Goal: Information Seeking & Learning: Check status

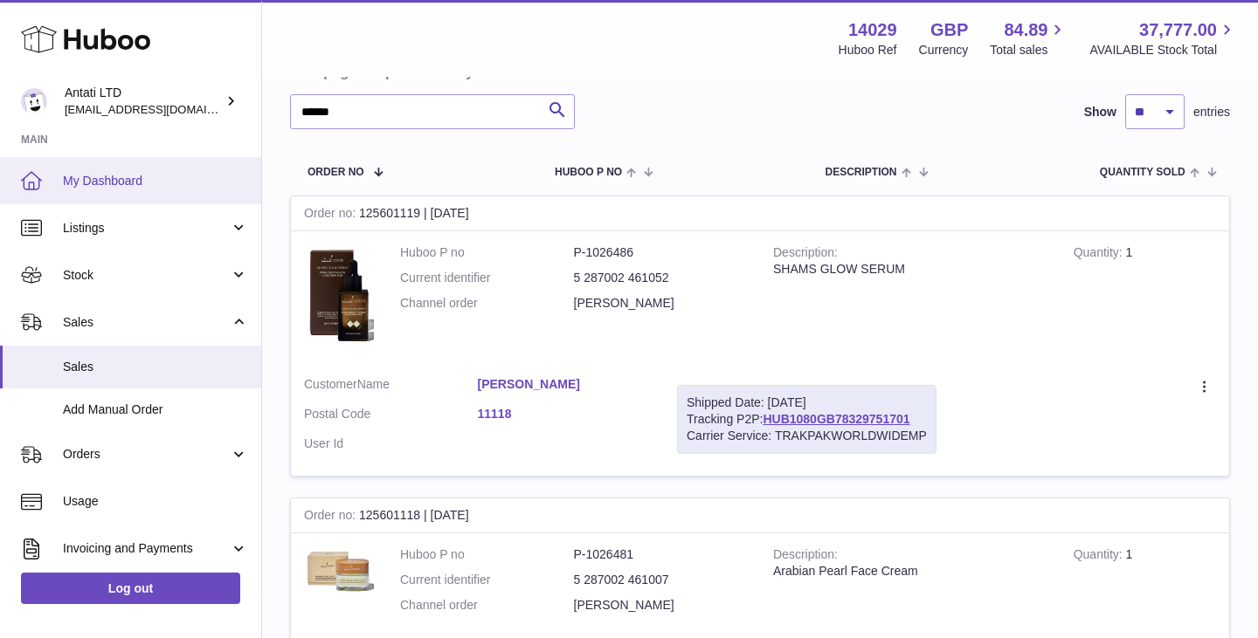
click at [110, 185] on span "My Dashboard" at bounding box center [155, 181] width 185 height 17
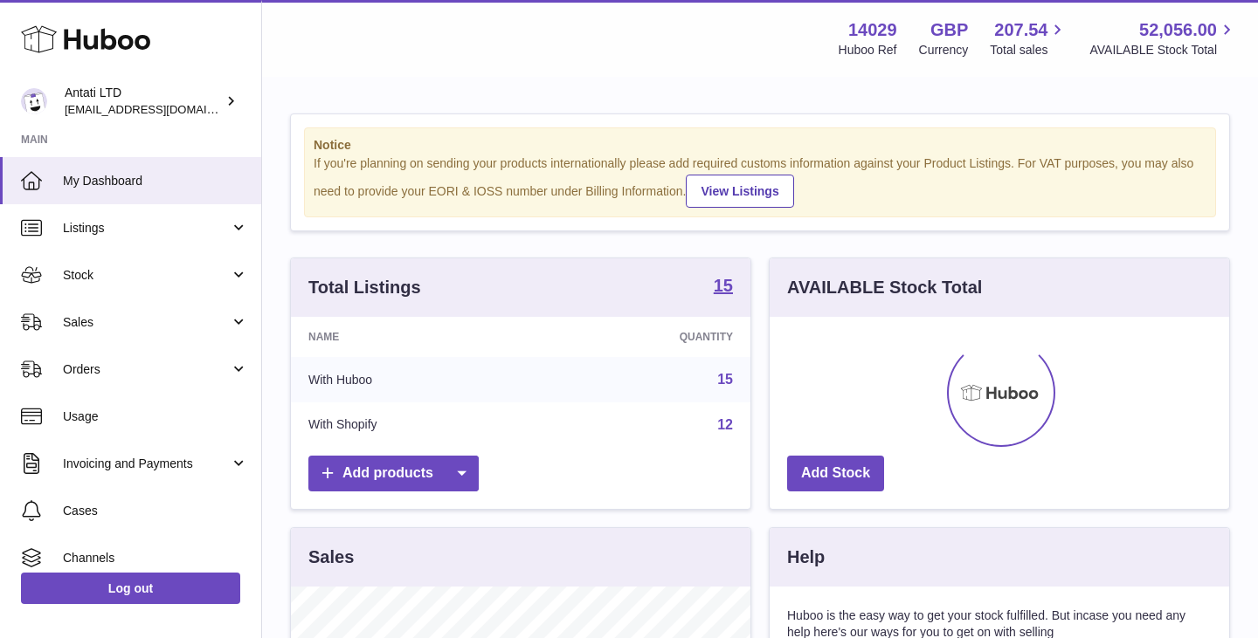
scroll to position [272, 459]
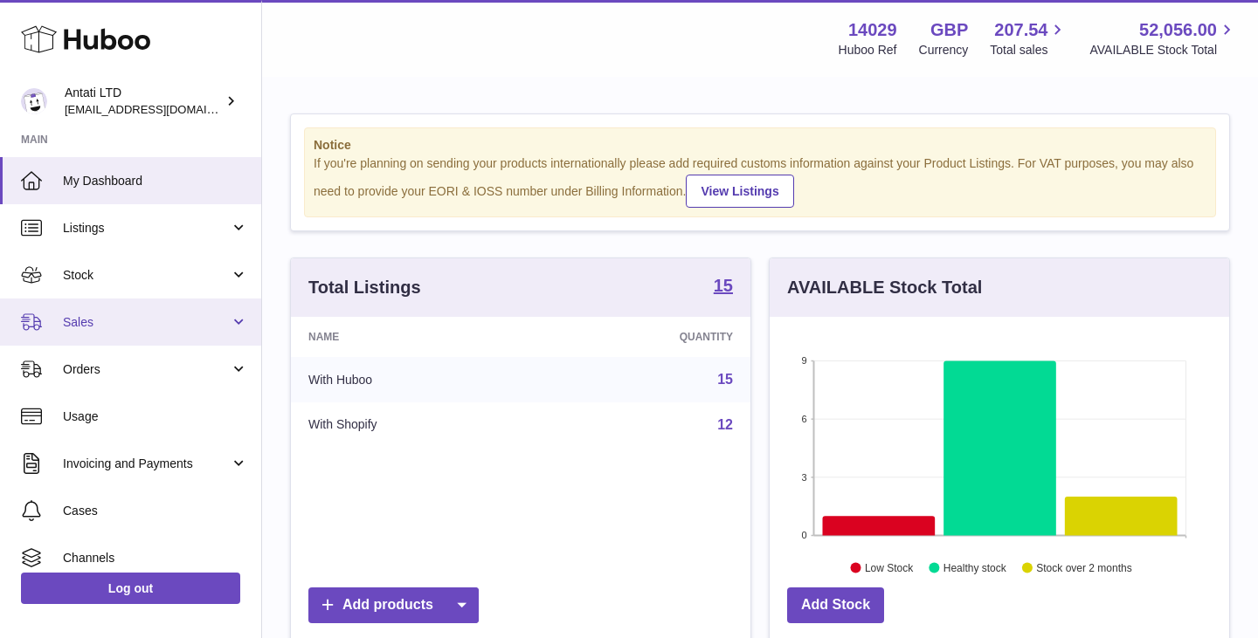
click at [154, 332] on link "Sales" at bounding box center [130, 322] width 261 height 47
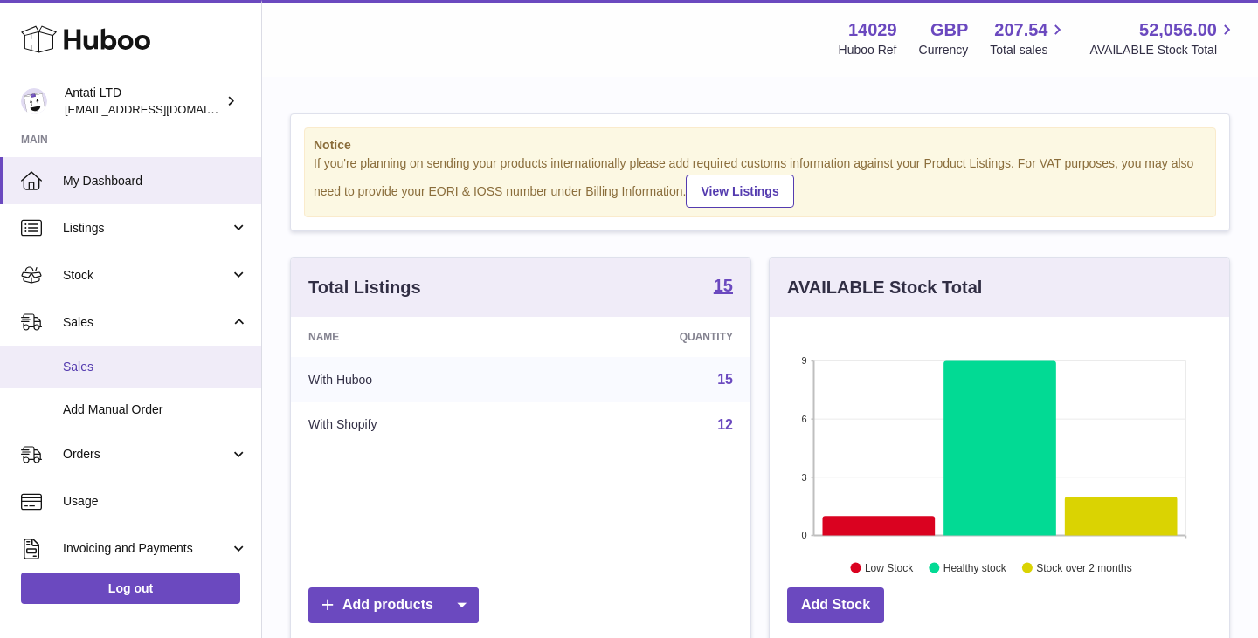
click at [83, 368] on span "Sales" at bounding box center [155, 367] width 185 height 17
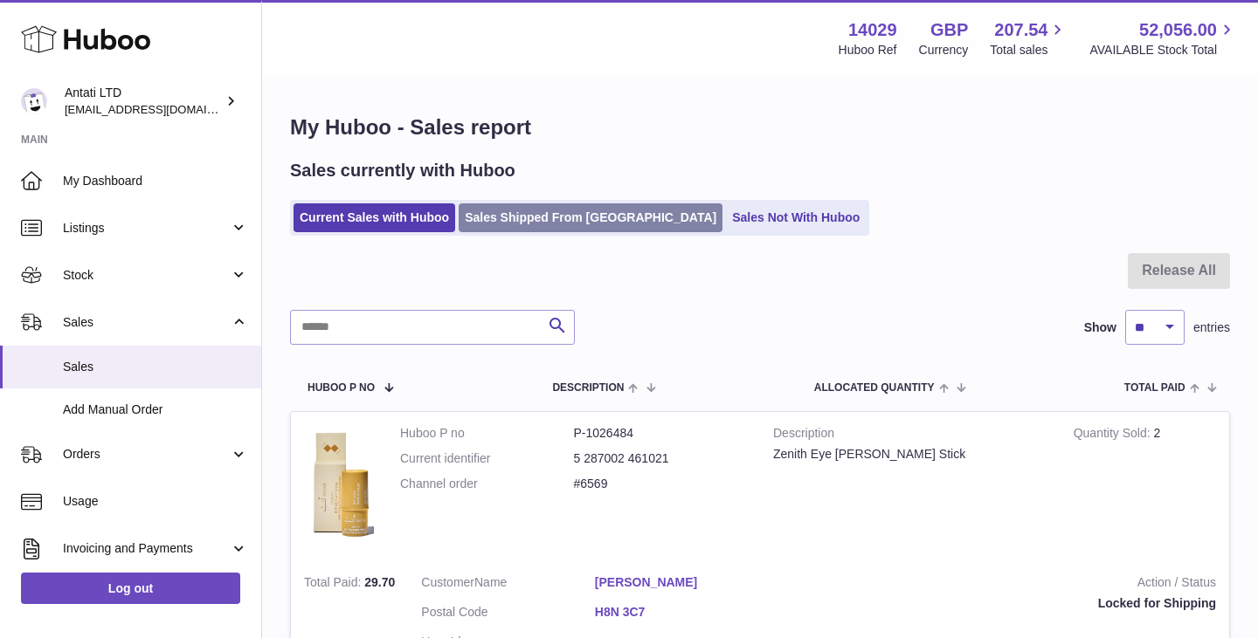
click at [507, 225] on link "Sales Shipped From [GEOGRAPHIC_DATA]" at bounding box center [591, 217] width 264 height 29
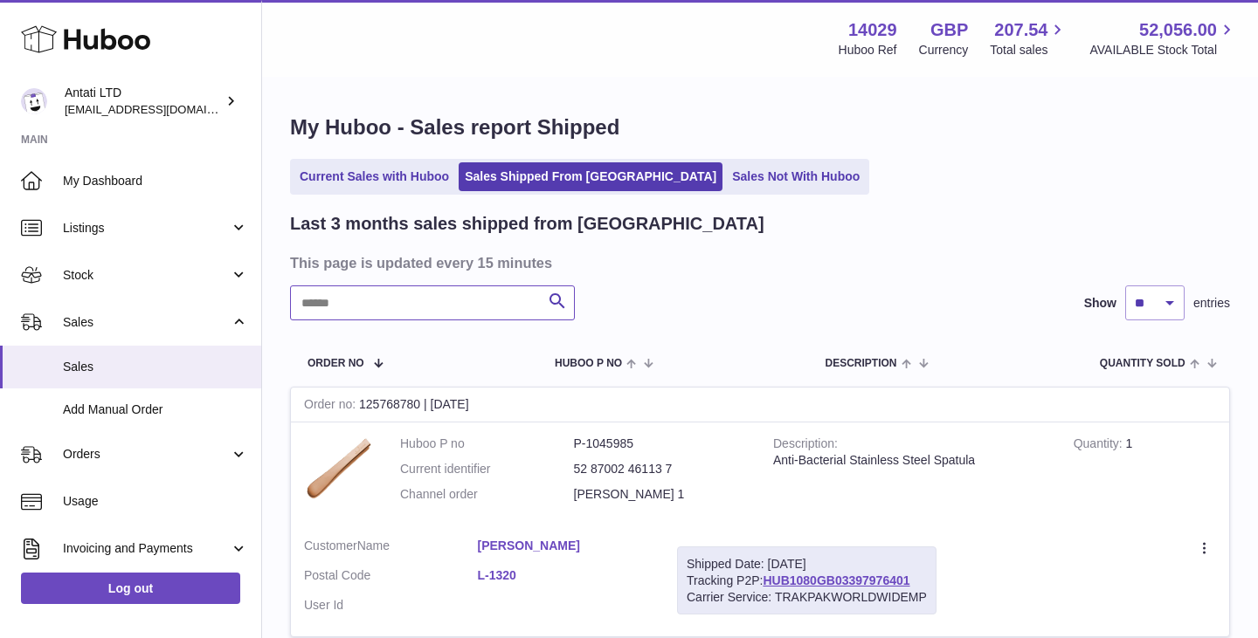
click at [433, 309] on input "text" at bounding box center [432, 303] width 285 height 35
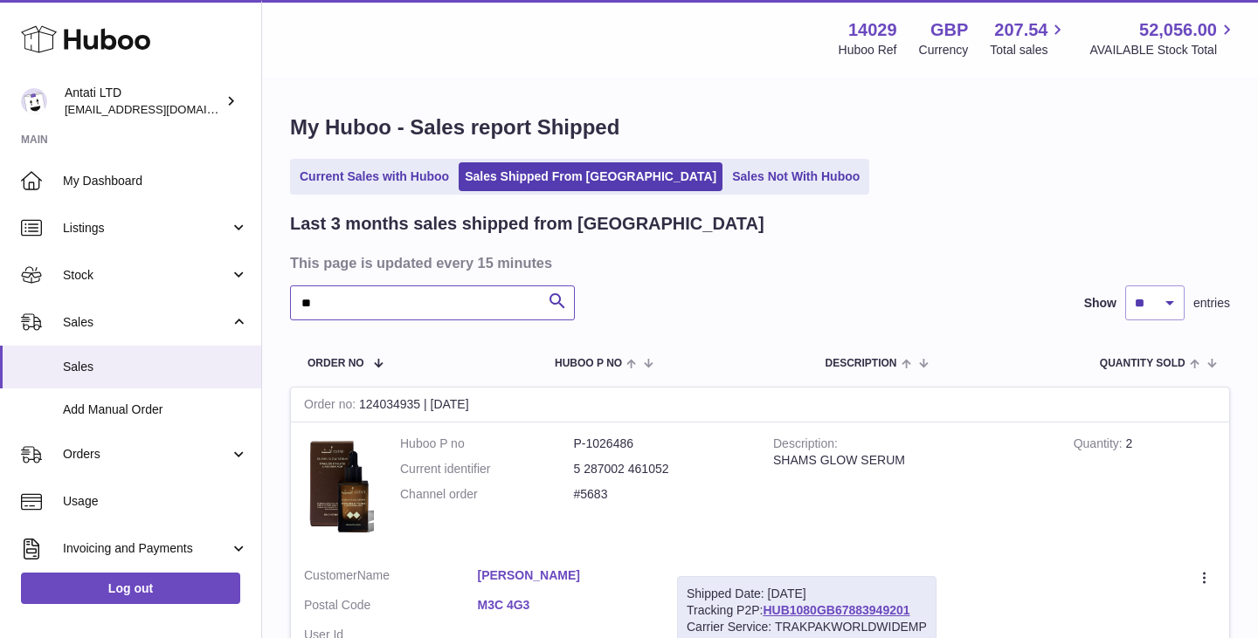
type input "*"
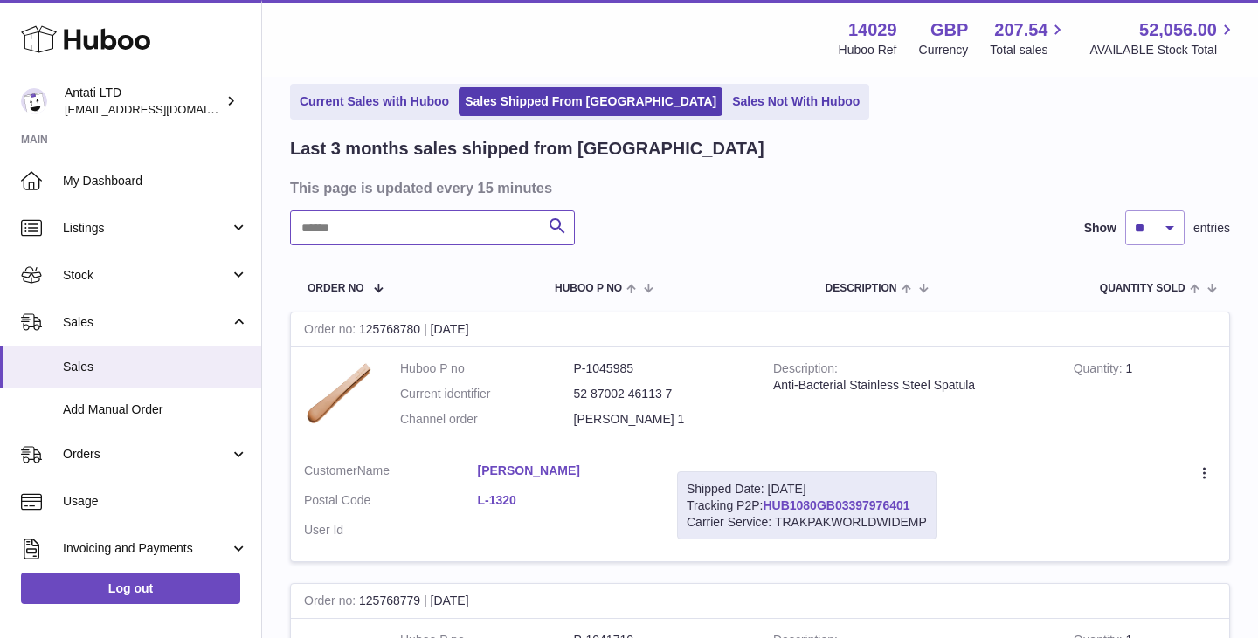
scroll to position [88, 0]
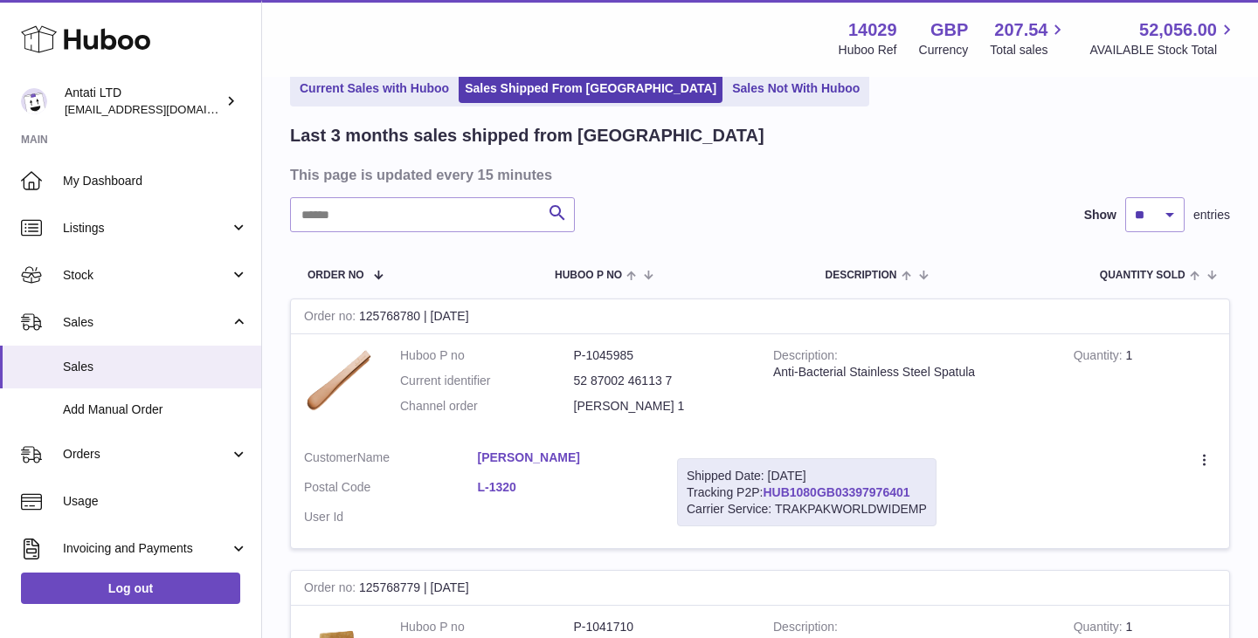
click at [823, 492] on link "HUB1080GB03397976401" at bounding box center [835, 493] width 147 height 14
click at [375, 95] on link "Current Sales with Huboo" at bounding box center [374, 88] width 162 height 29
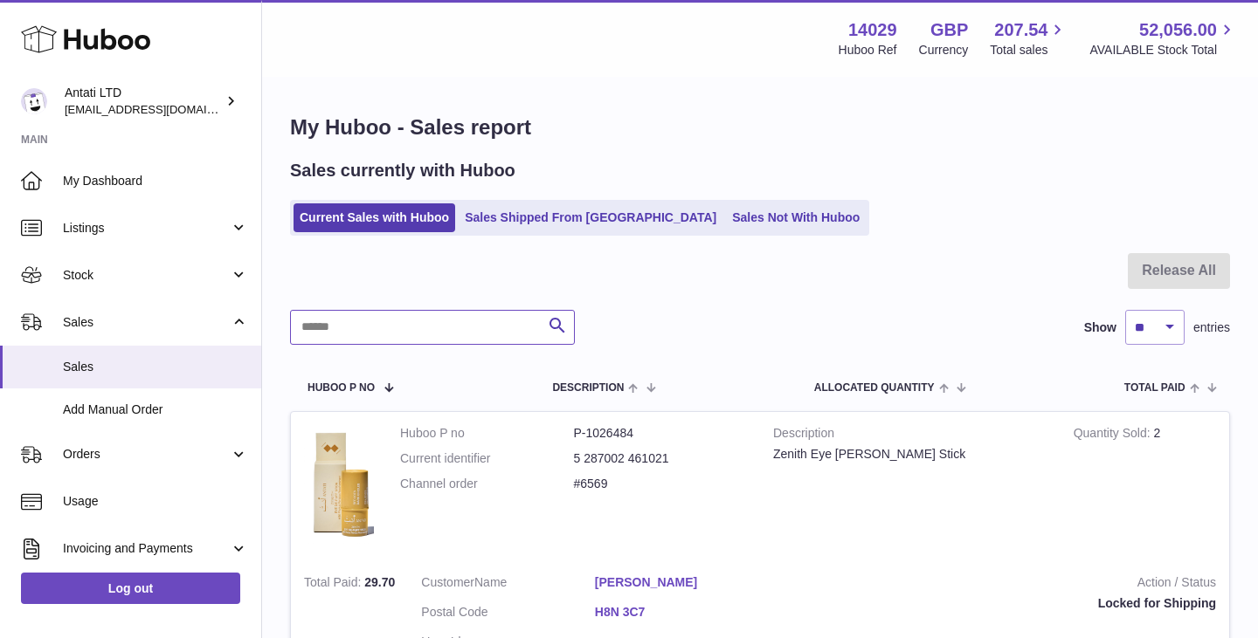
click at [450, 332] on input "text" at bounding box center [432, 327] width 285 height 35
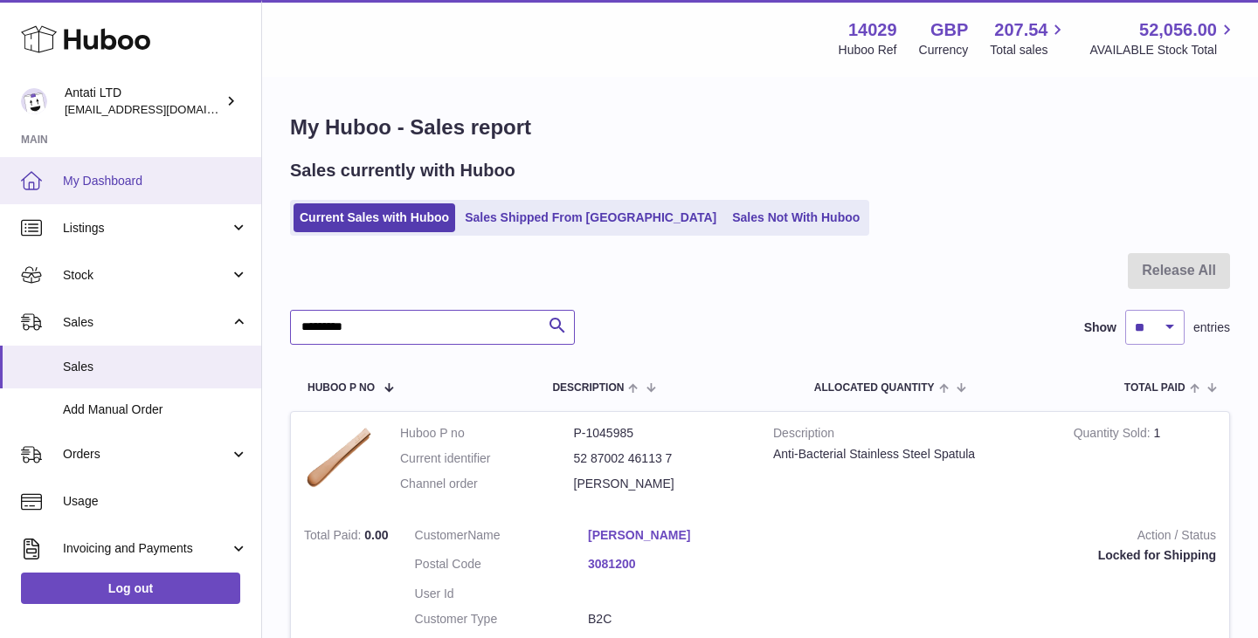
type input "*********"
click at [157, 183] on span "My Dashboard" at bounding box center [155, 181] width 185 height 17
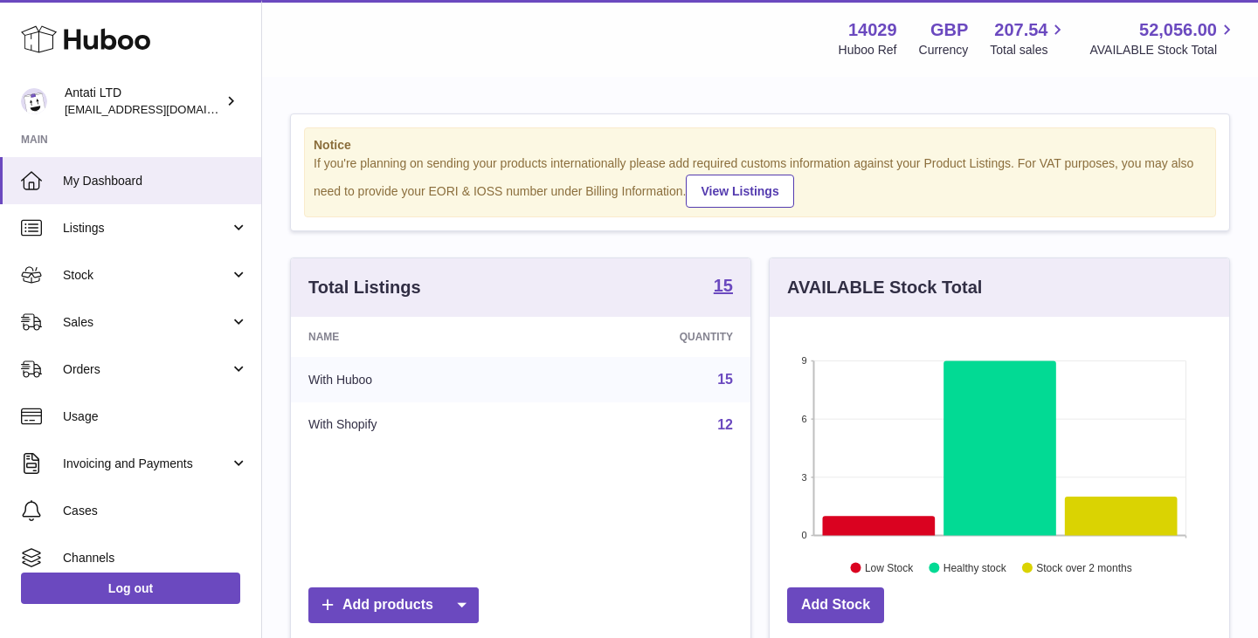
scroll to position [272, 459]
click at [979, 428] on icon at bounding box center [999, 448] width 113 height 175
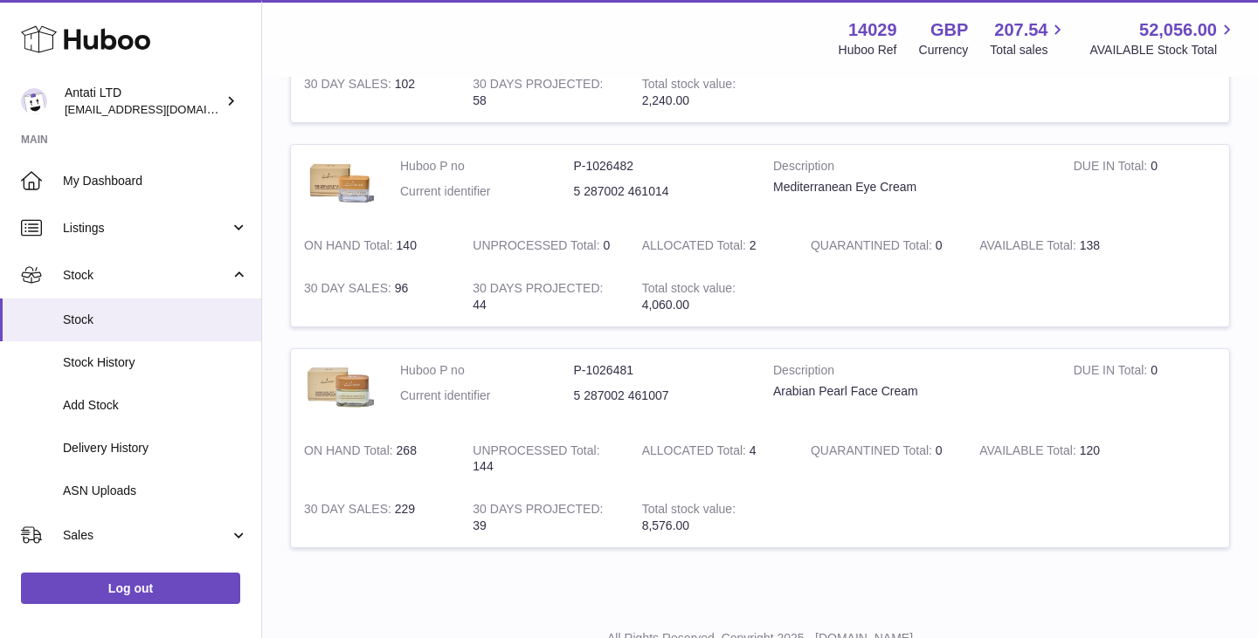
scroll to position [2319, 0]
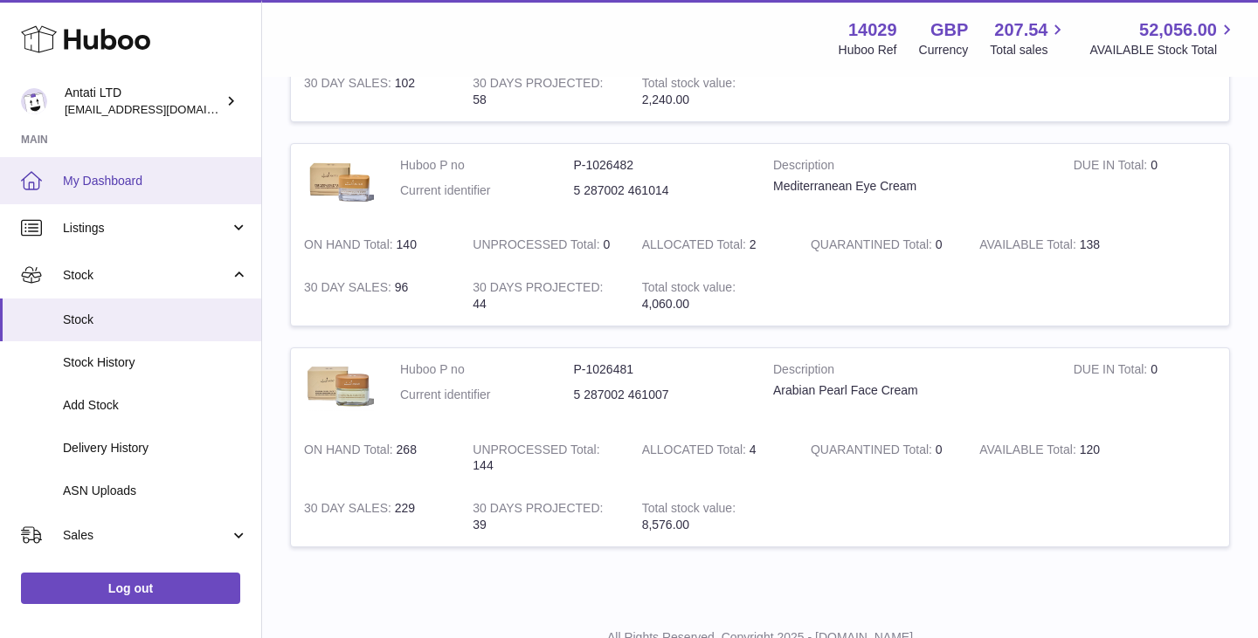
click at [131, 190] on link "My Dashboard" at bounding box center [130, 180] width 261 height 47
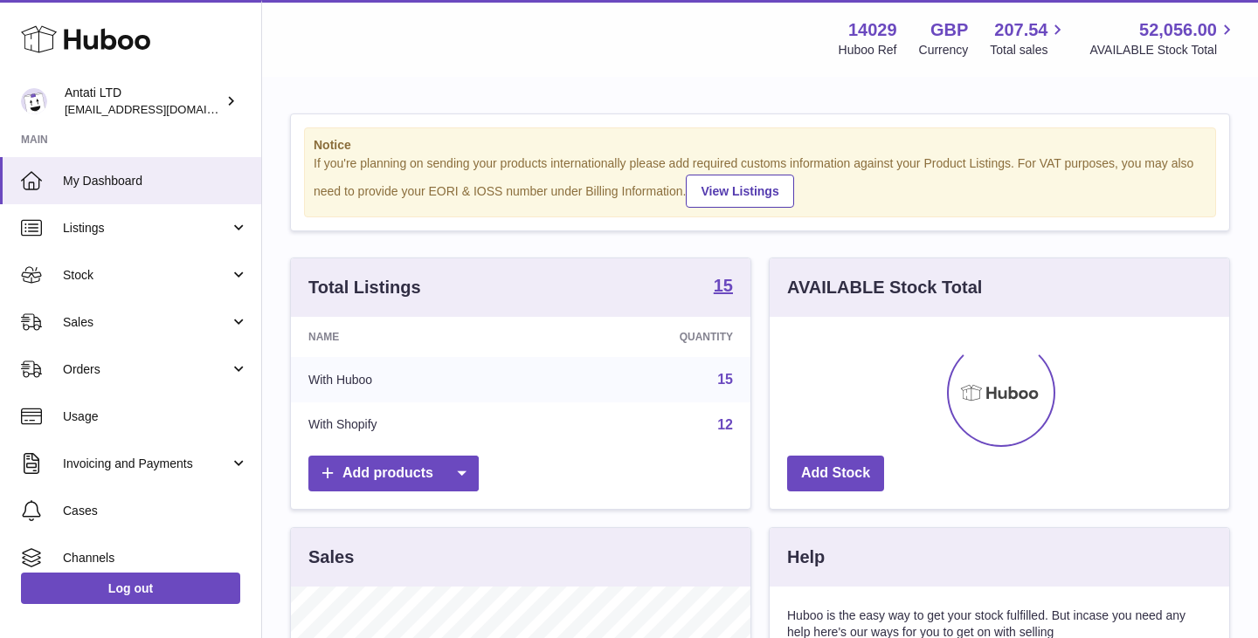
scroll to position [272, 459]
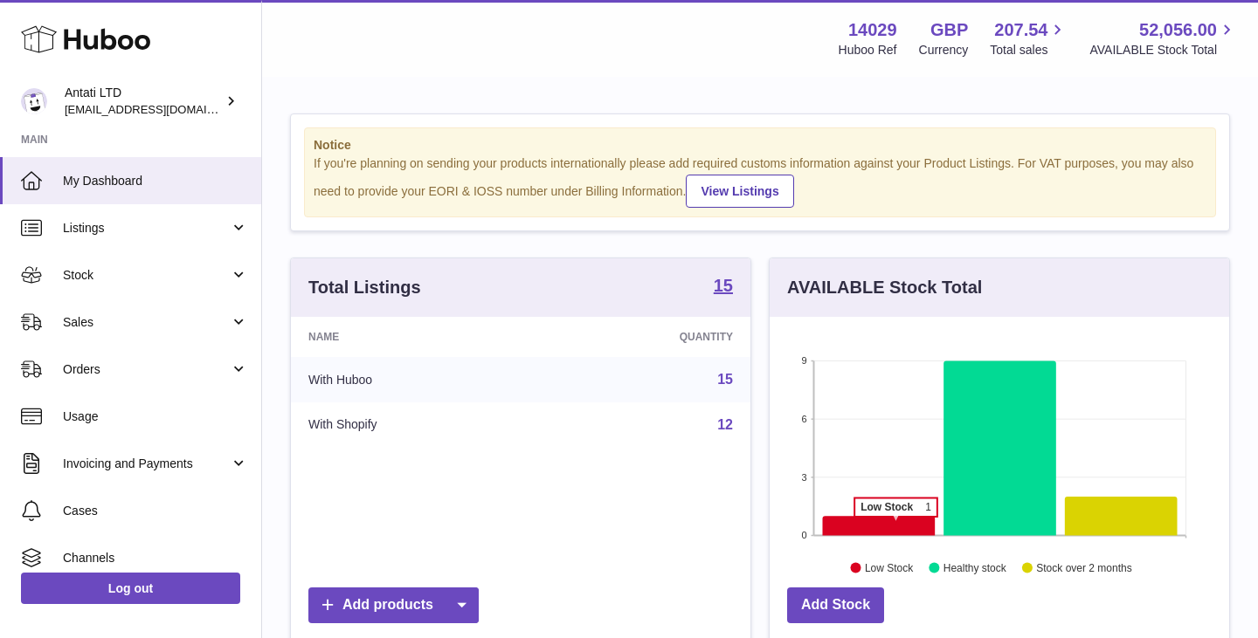
click at [894, 526] on icon at bounding box center [879, 525] width 113 height 19
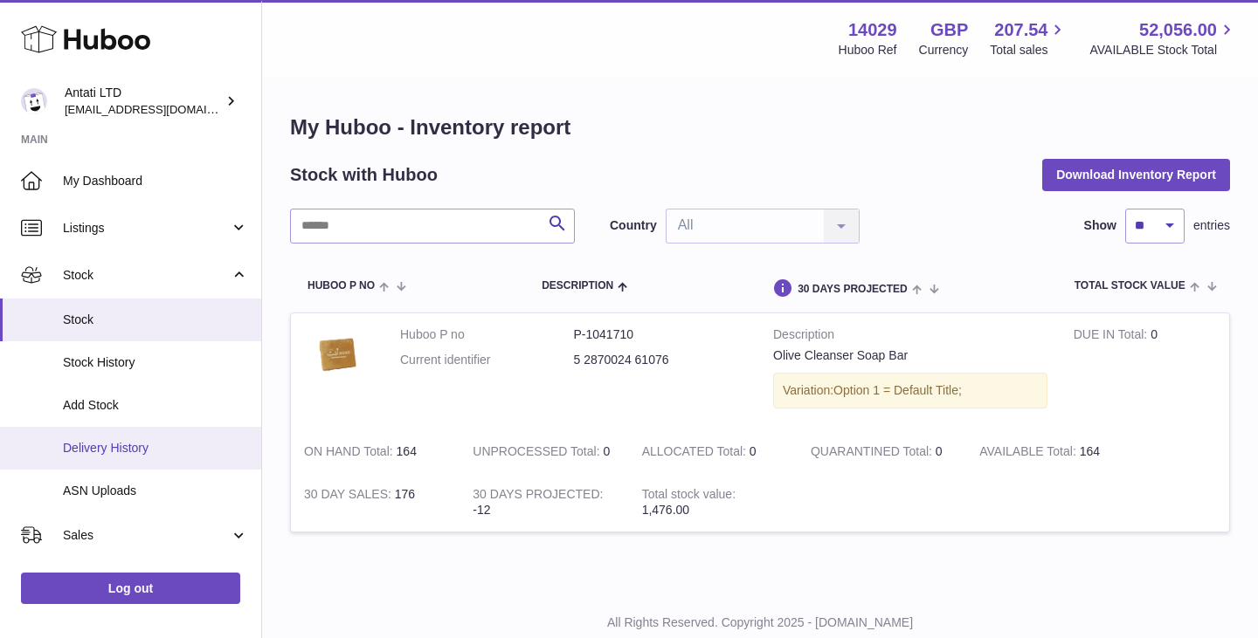
click at [125, 434] on link "Delivery History" at bounding box center [130, 448] width 261 height 43
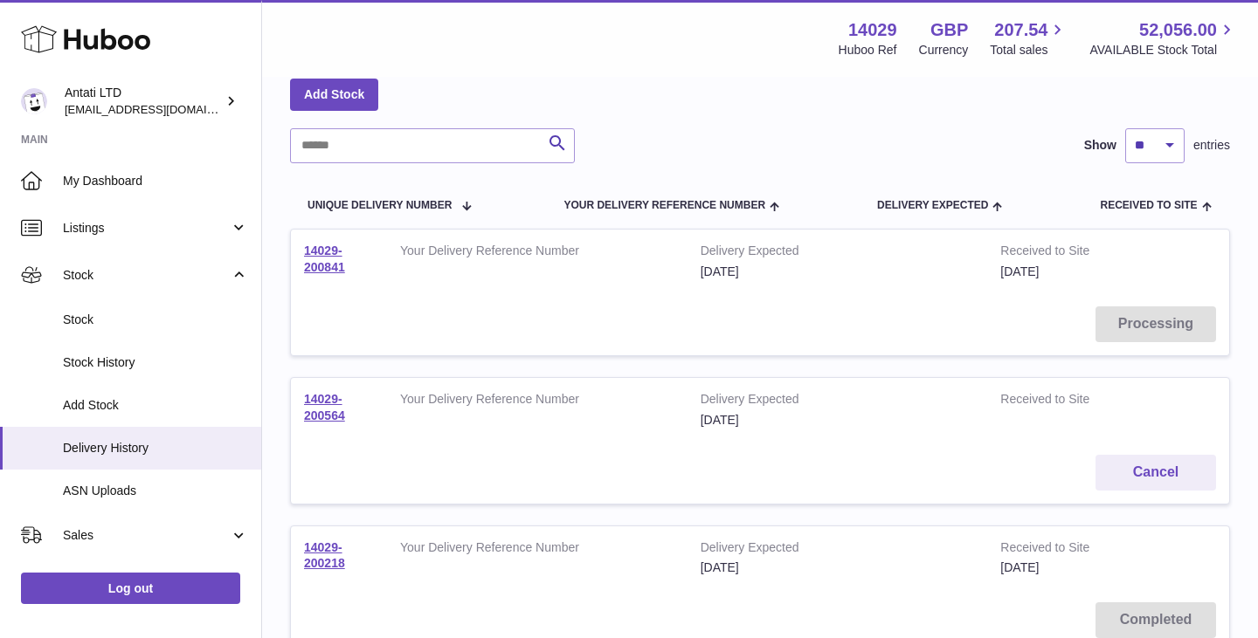
scroll to position [95, 0]
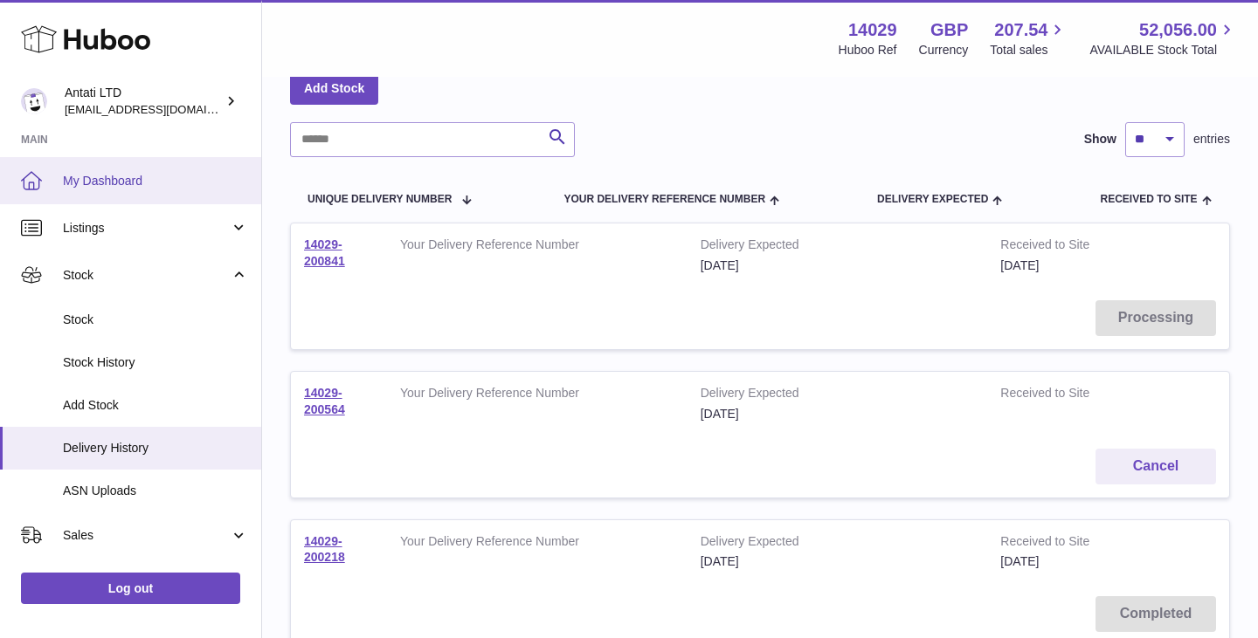
click at [98, 176] on span "My Dashboard" at bounding box center [155, 181] width 185 height 17
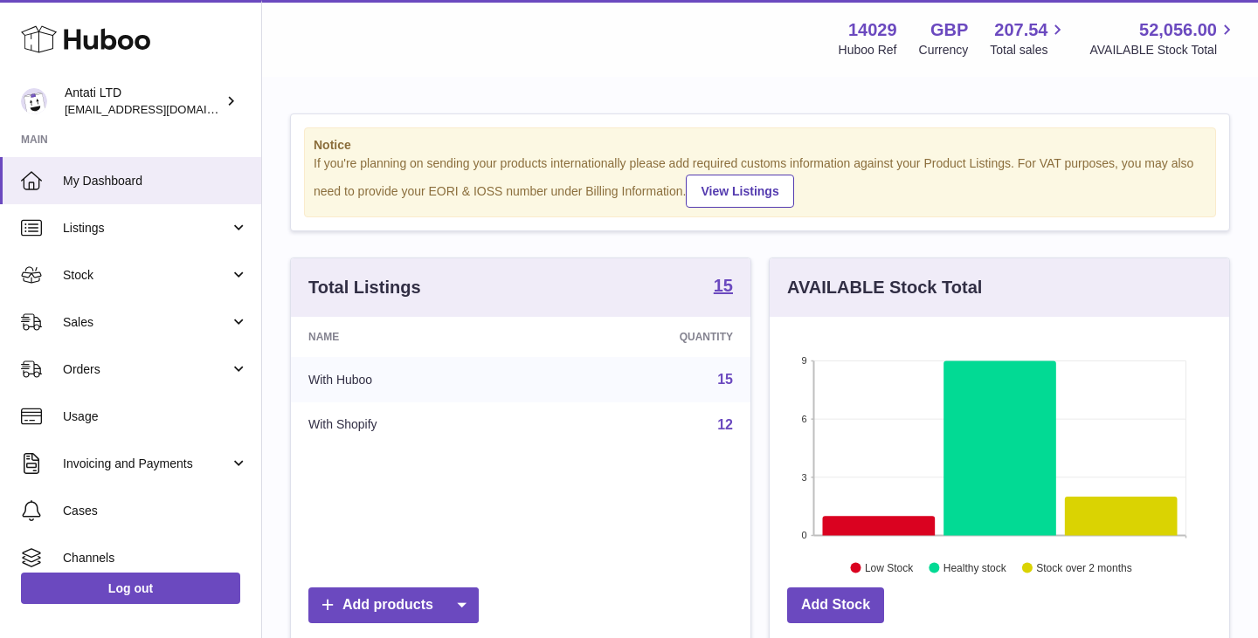
scroll to position [272, 459]
click at [1110, 506] on icon at bounding box center [1121, 516] width 113 height 38
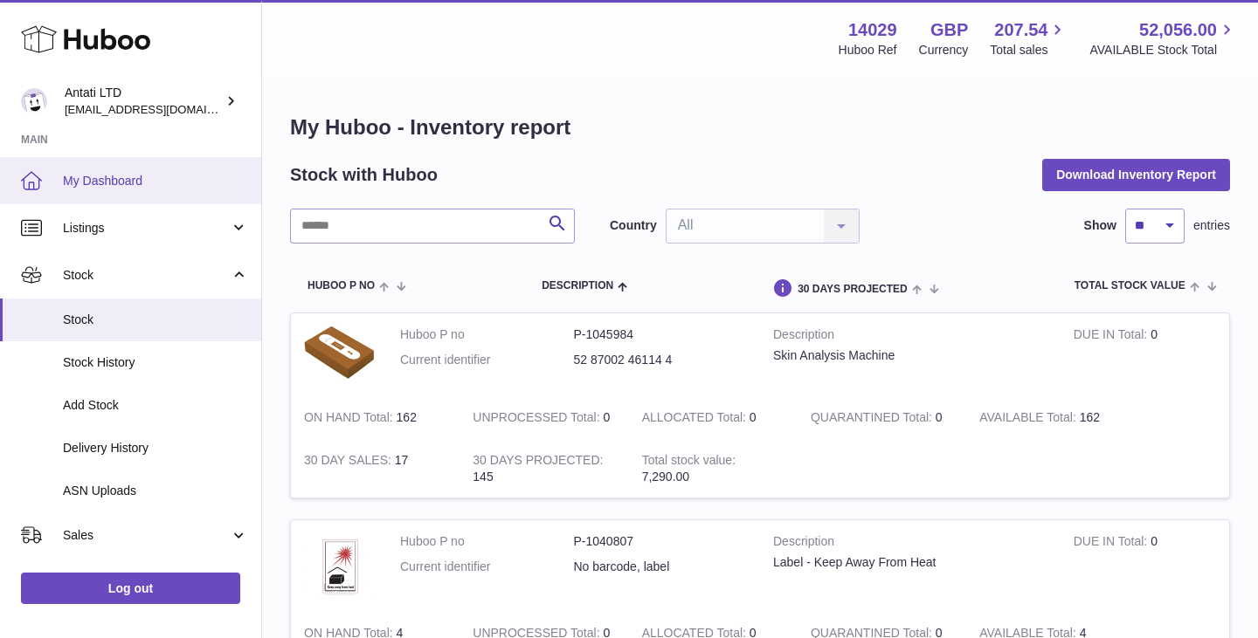
click at [79, 174] on span "My Dashboard" at bounding box center [155, 181] width 185 height 17
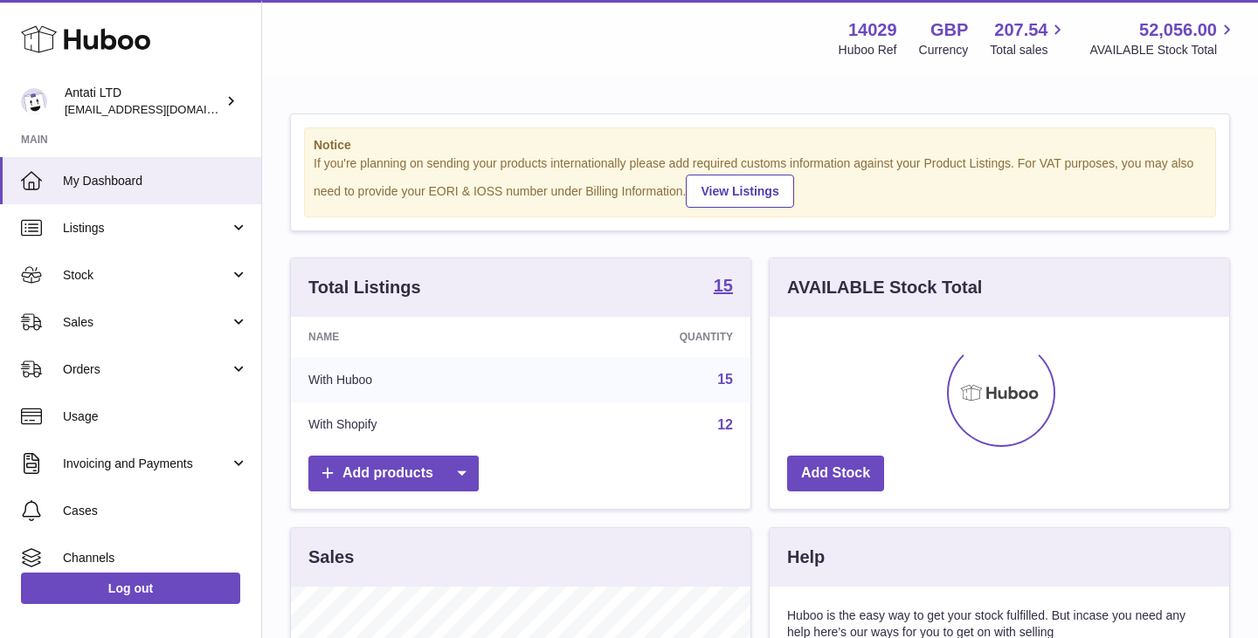
scroll to position [272, 459]
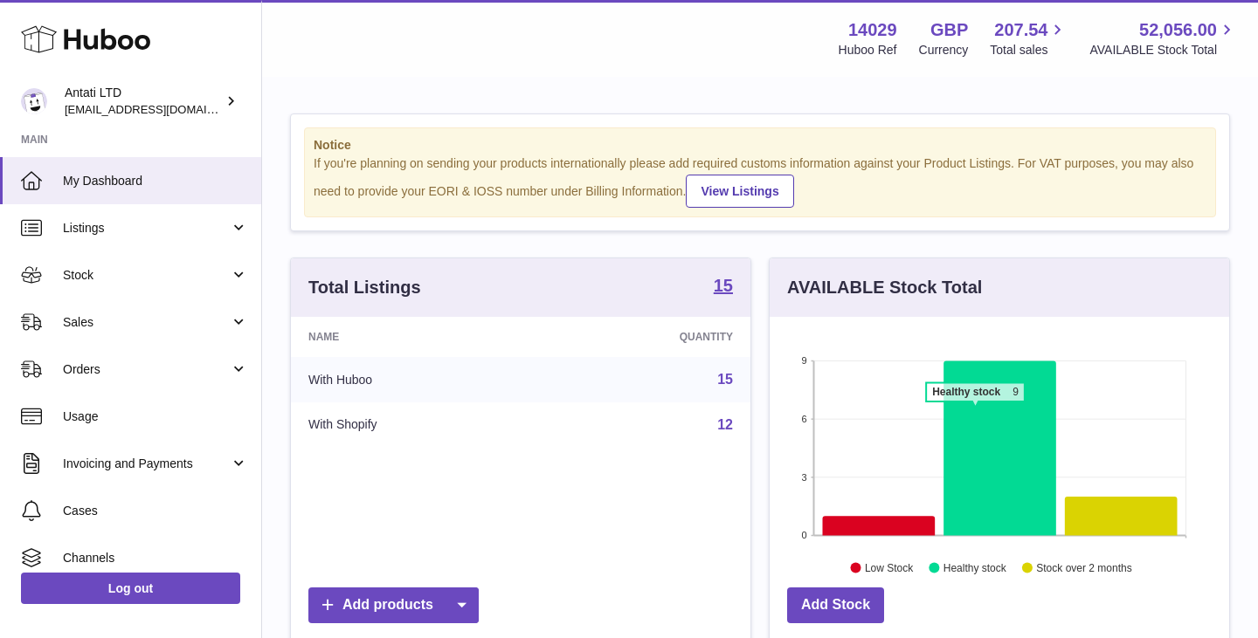
click at [976, 410] on icon at bounding box center [999, 448] width 113 height 175
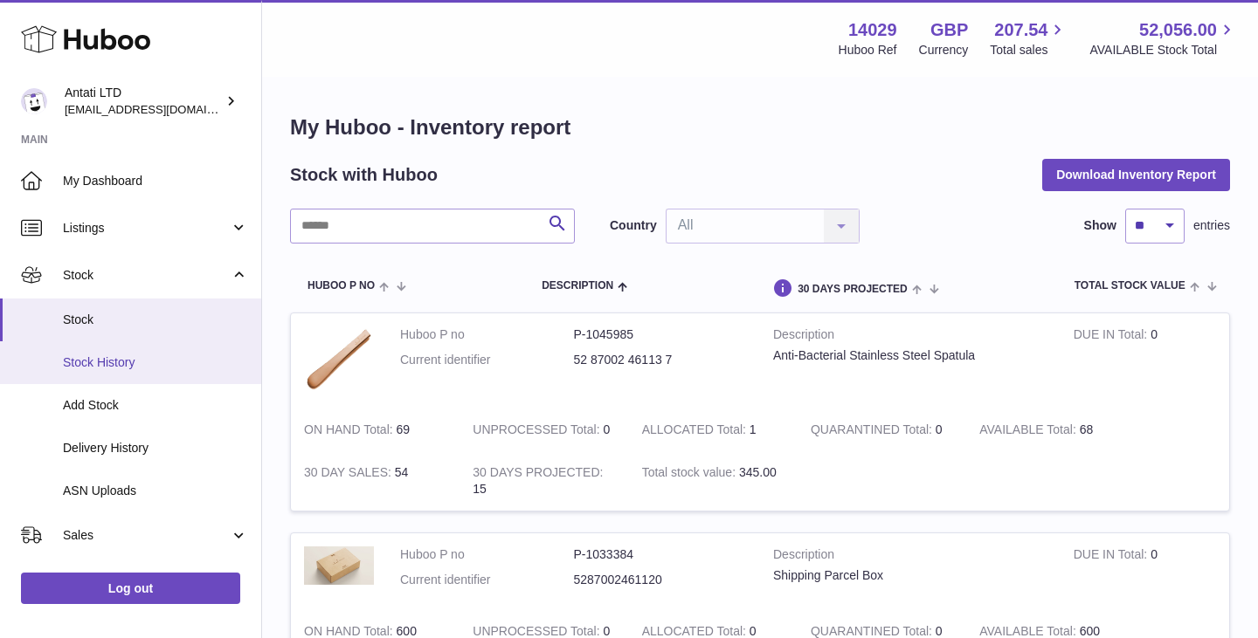
click at [126, 362] on span "Stock History" at bounding box center [155, 363] width 185 height 17
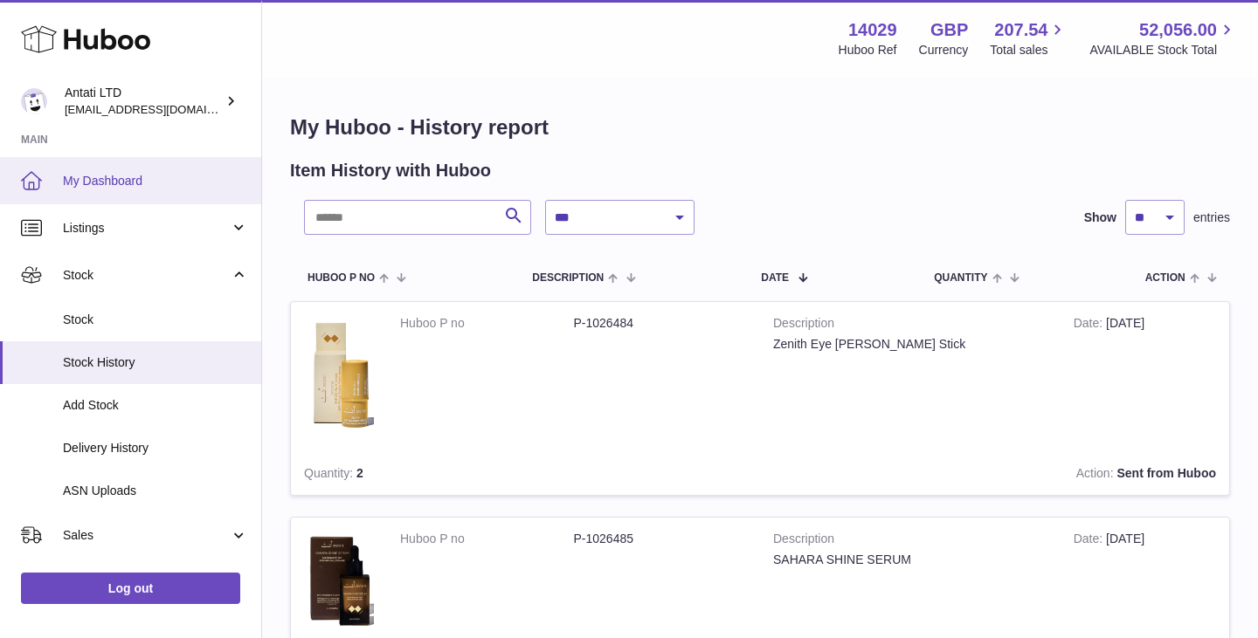
click at [135, 170] on link "My Dashboard" at bounding box center [130, 180] width 261 height 47
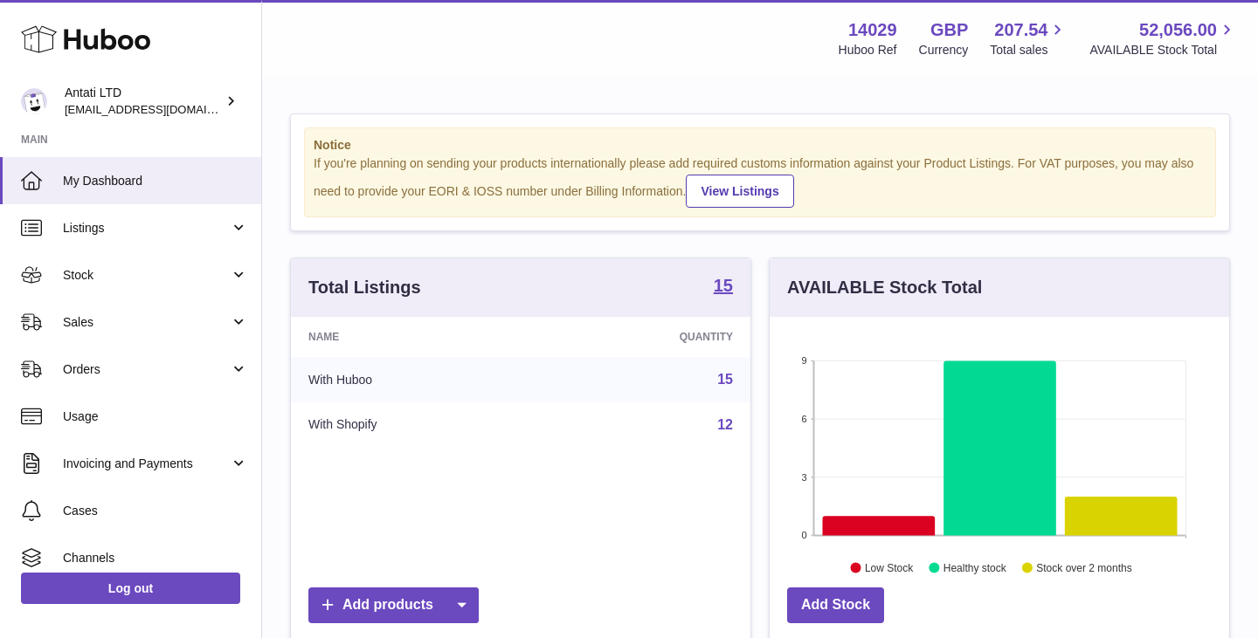
scroll to position [272, 459]
